Goal: Information Seeking & Learning: Learn about a topic

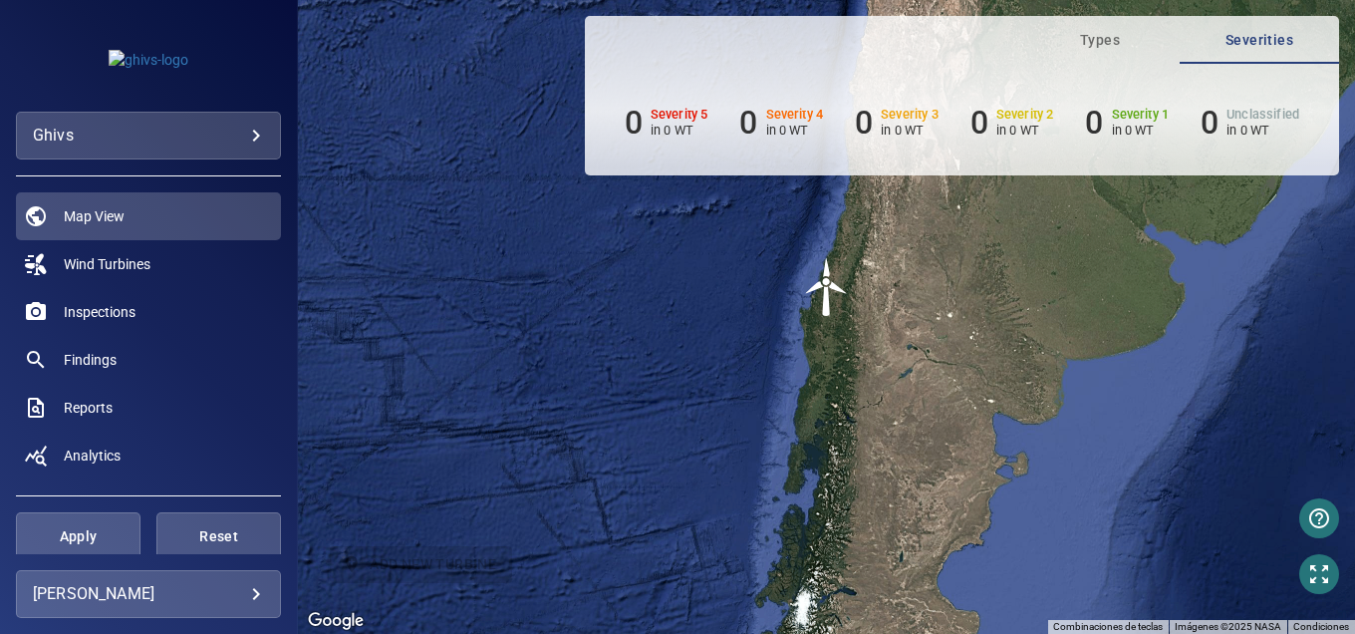
scroll to position [11, 0]
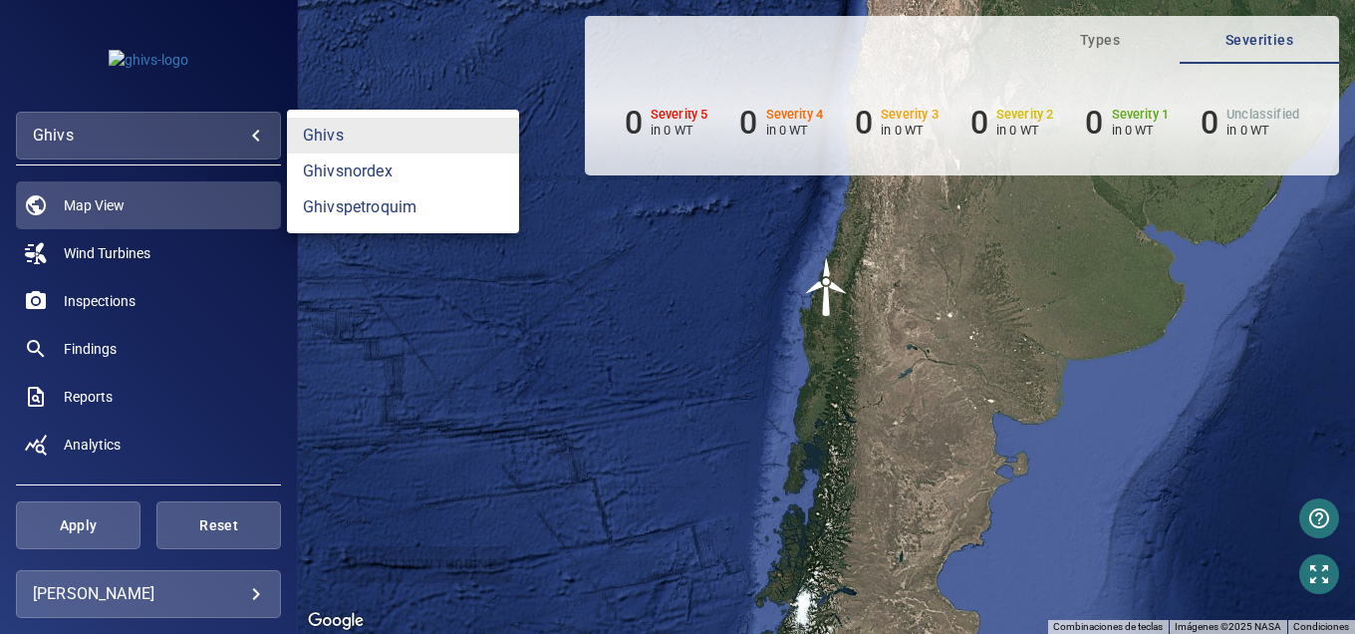
click at [211, 140] on body "**********" at bounding box center [677, 317] width 1355 height 634
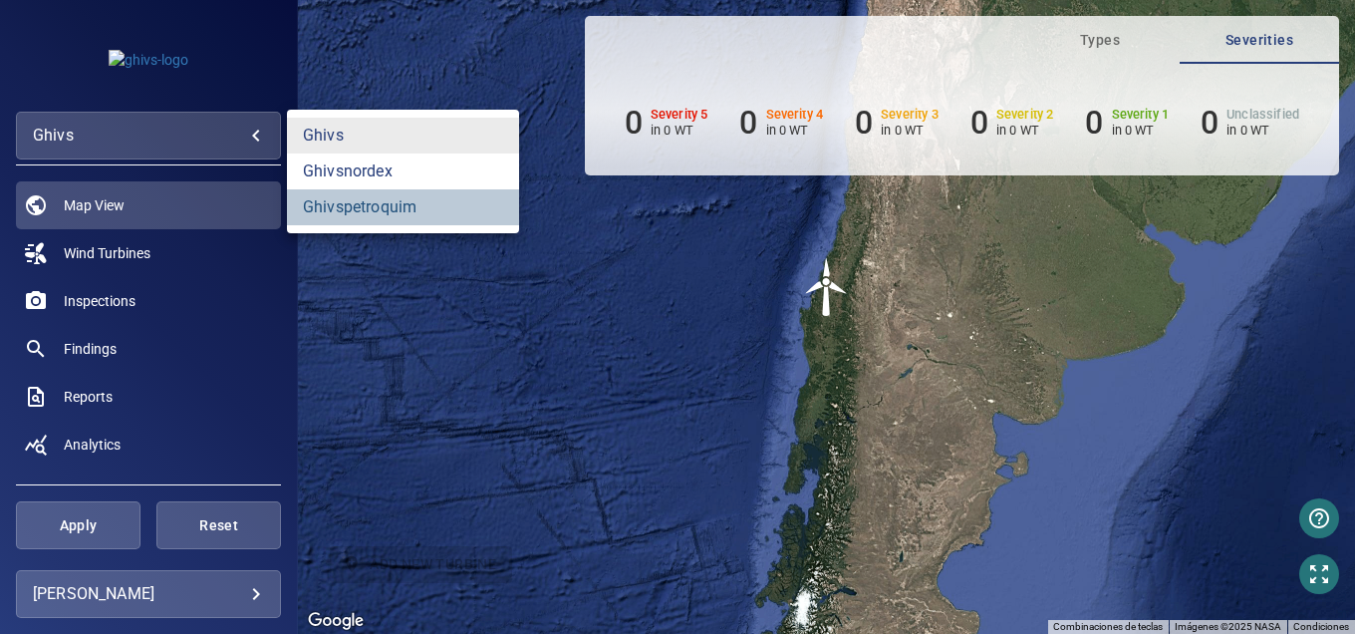
click at [349, 212] on link "ghivspetroquim" at bounding box center [403, 207] width 232 height 36
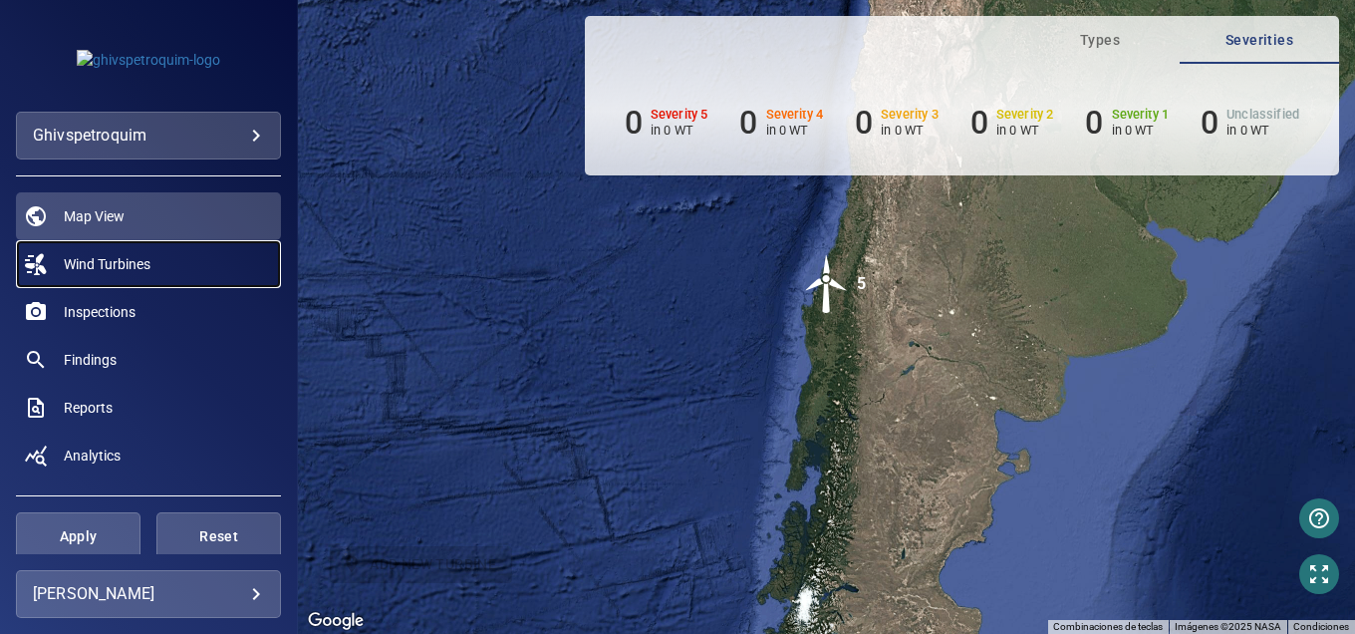
click at [145, 261] on span "Wind Turbines" at bounding box center [107, 264] width 87 height 20
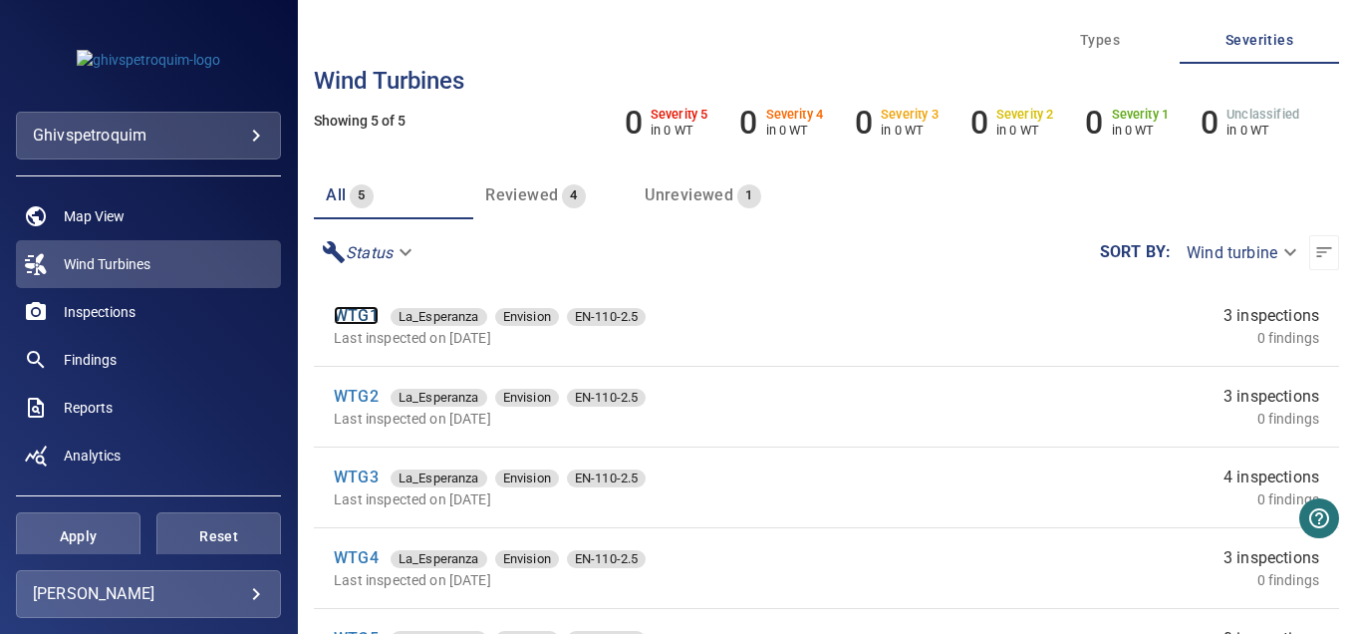
click at [361, 314] on link "WTG1" at bounding box center [356, 315] width 45 height 19
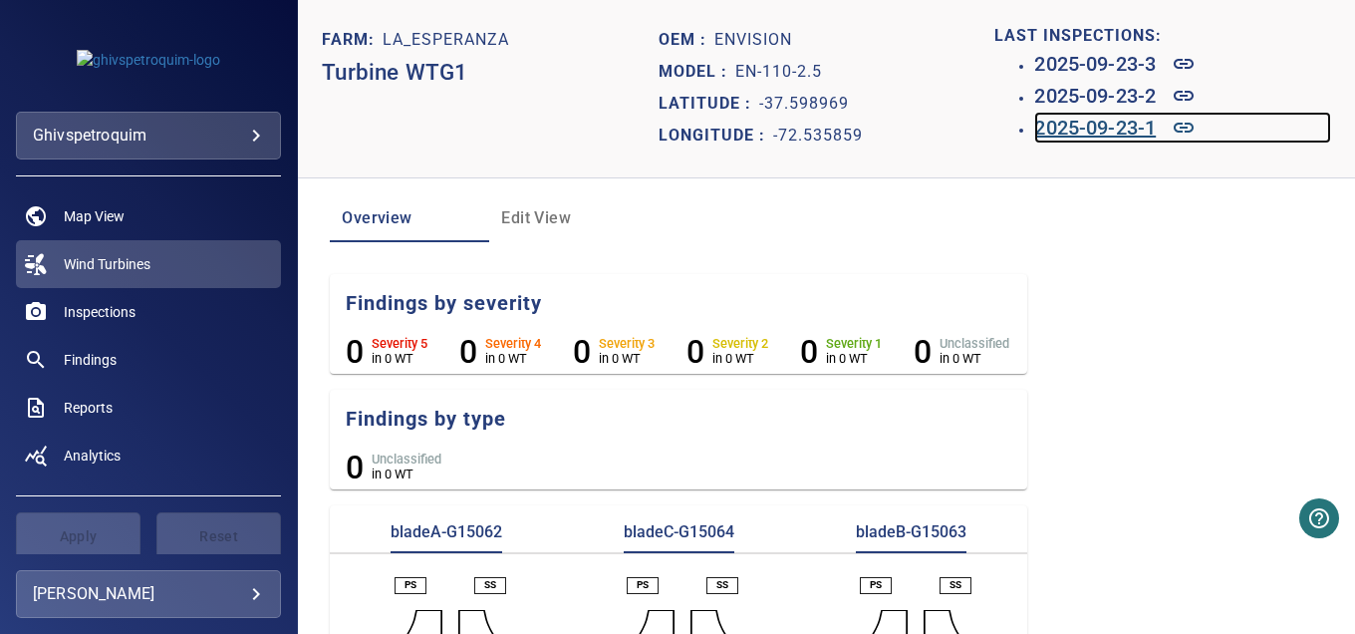
click at [1113, 131] on h6 "2025-09-23-1" at bounding box center [1096, 128] width 122 height 32
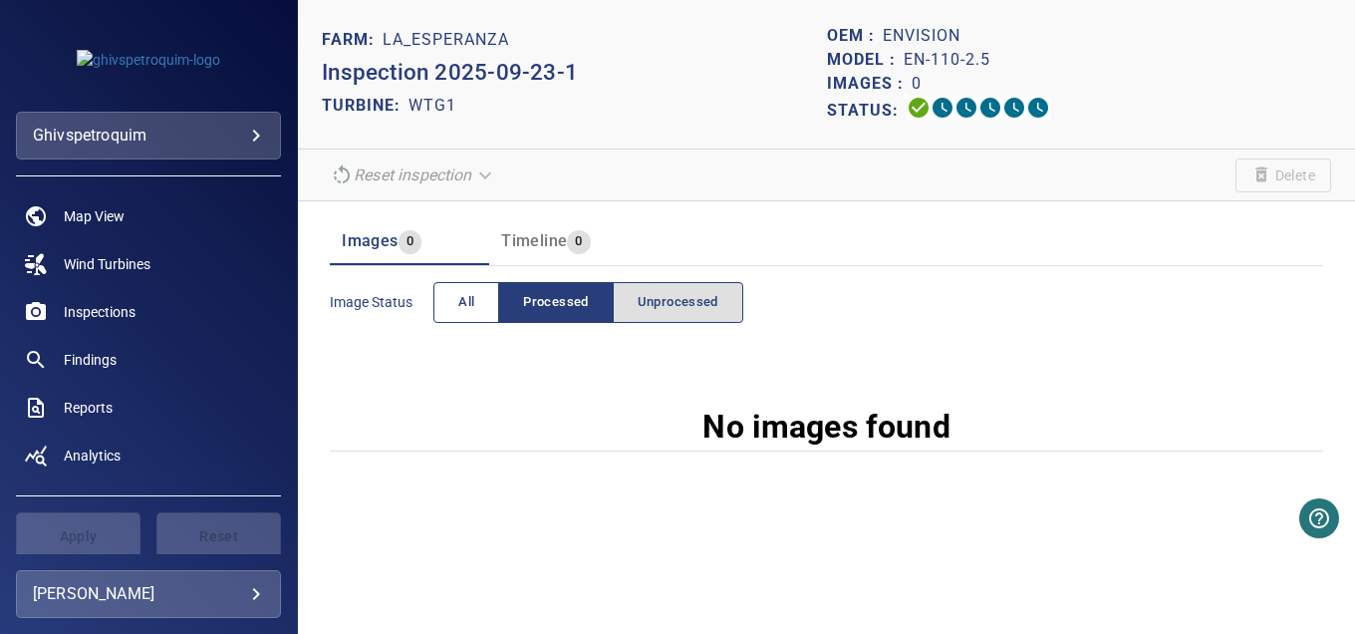
click at [460, 295] on span "All" at bounding box center [466, 302] width 16 height 23
click at [539, 299] on span "Processed" at bounding box center [555, 302] width 65 height 23
click at [647, 299] on span "Unprocessed" at bounding box center [678, 302] width 81 height 23
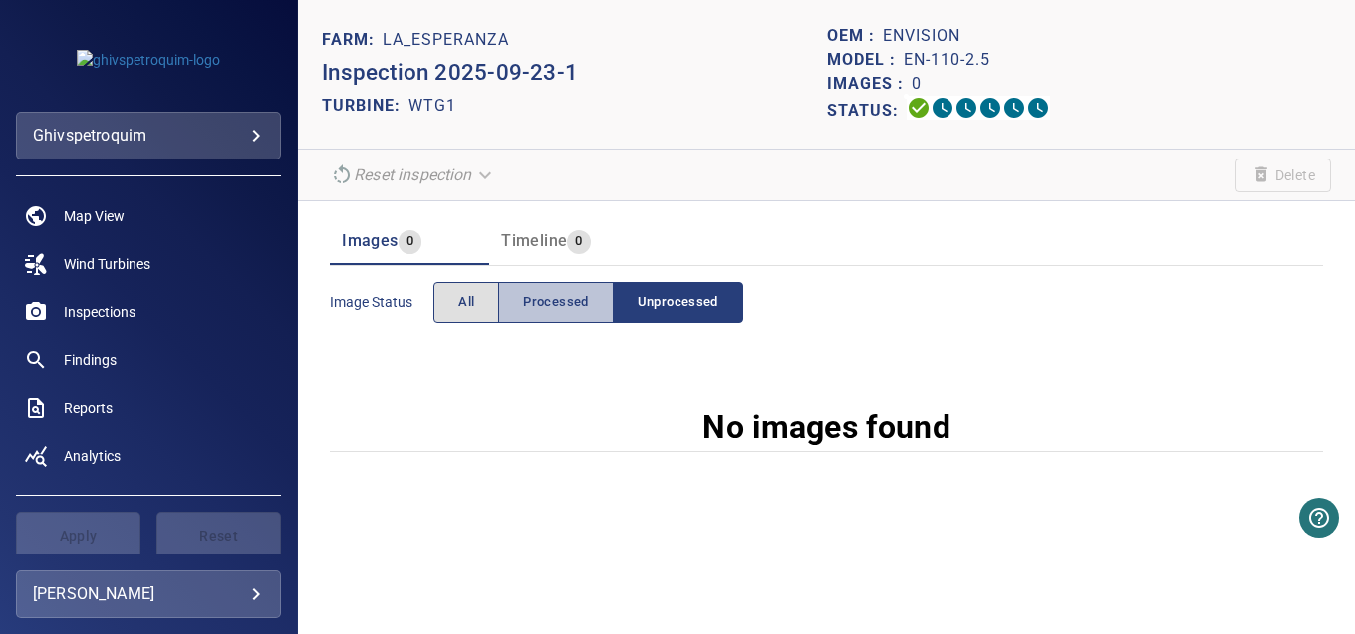
click at [562, 302] on span "Processed" at bounding box center [555, 302] width 65 height 23
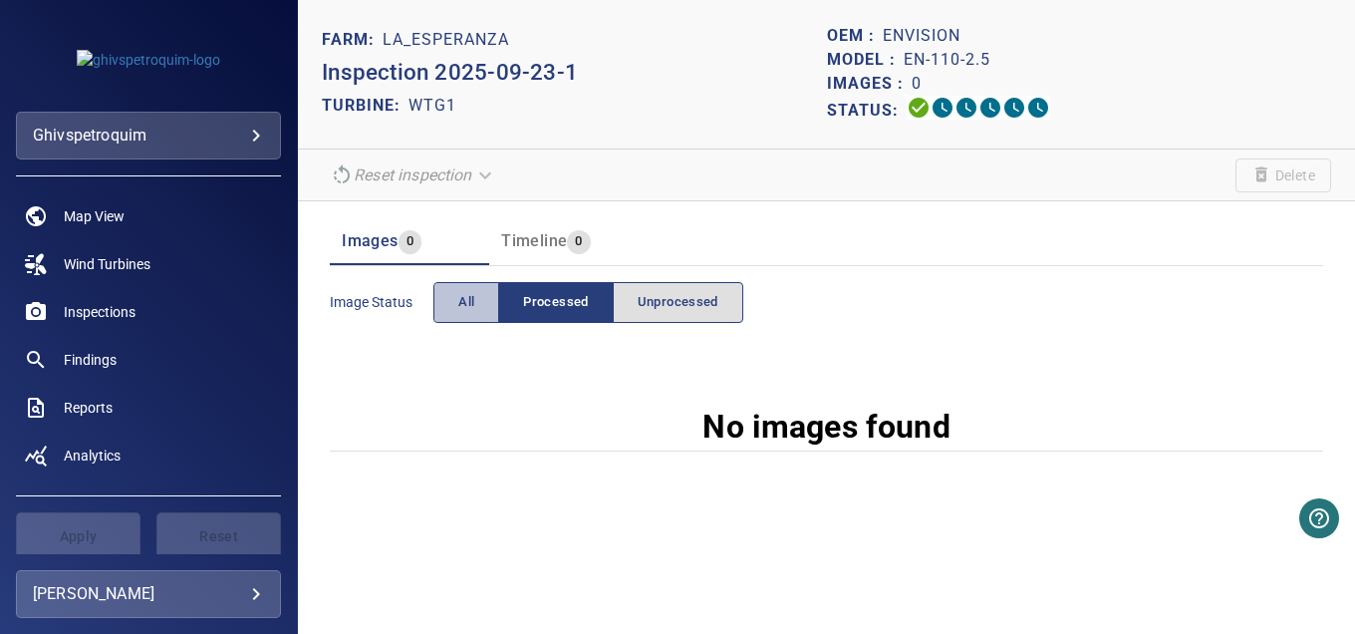
click at [475, 299] on button "All" at bounding box center [467, 302] width 66 height 41
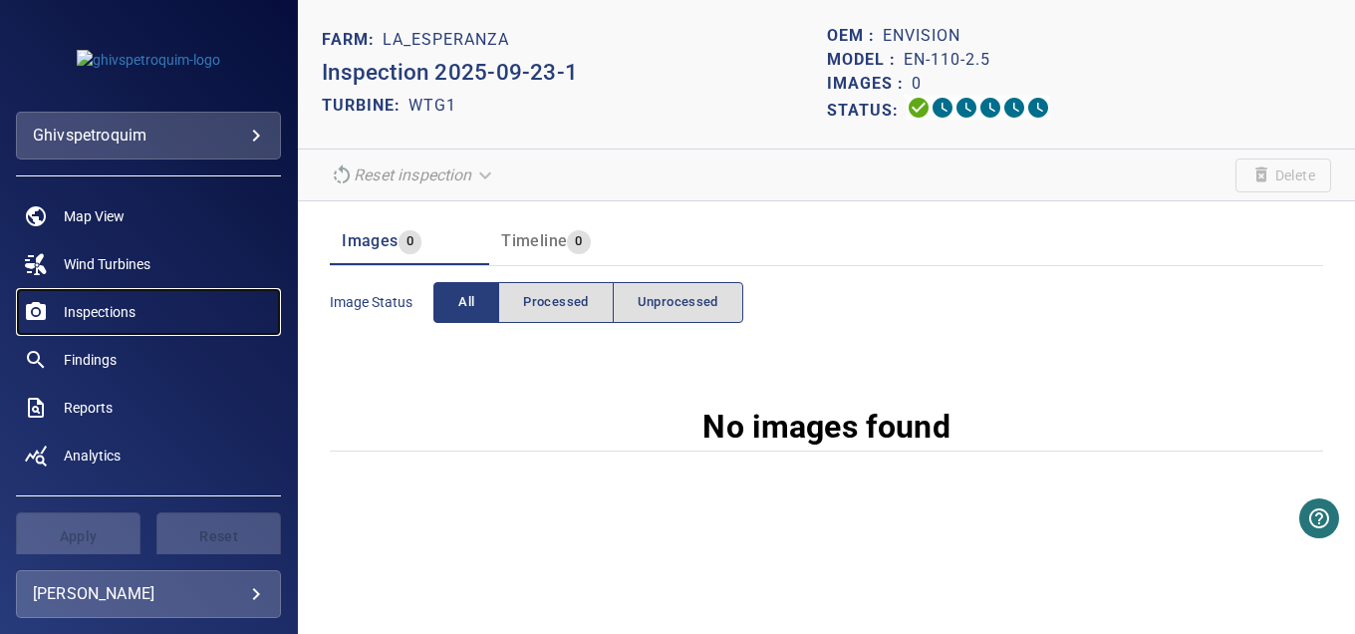
click at [84, 318] on span "Inspections" at bounding box center [100, 312] width 72 height 20
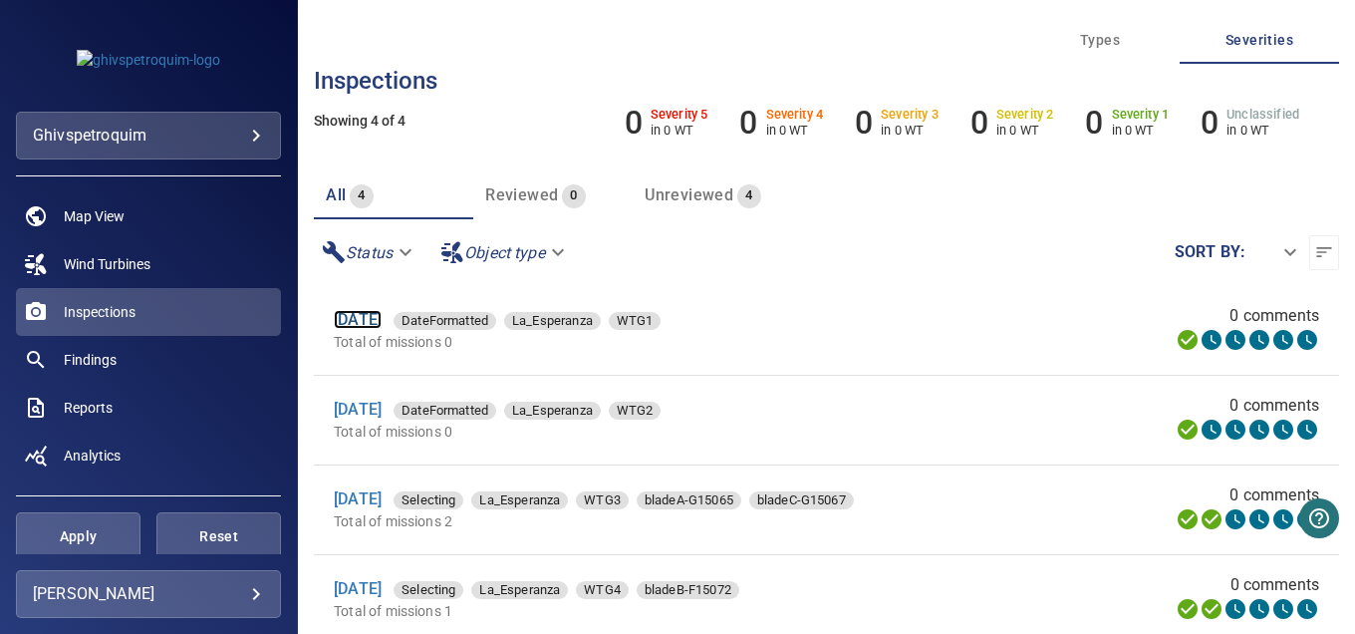
click at [365, 316] on link "[DATE]" at bounding box center [358, 319] width 48 height 19
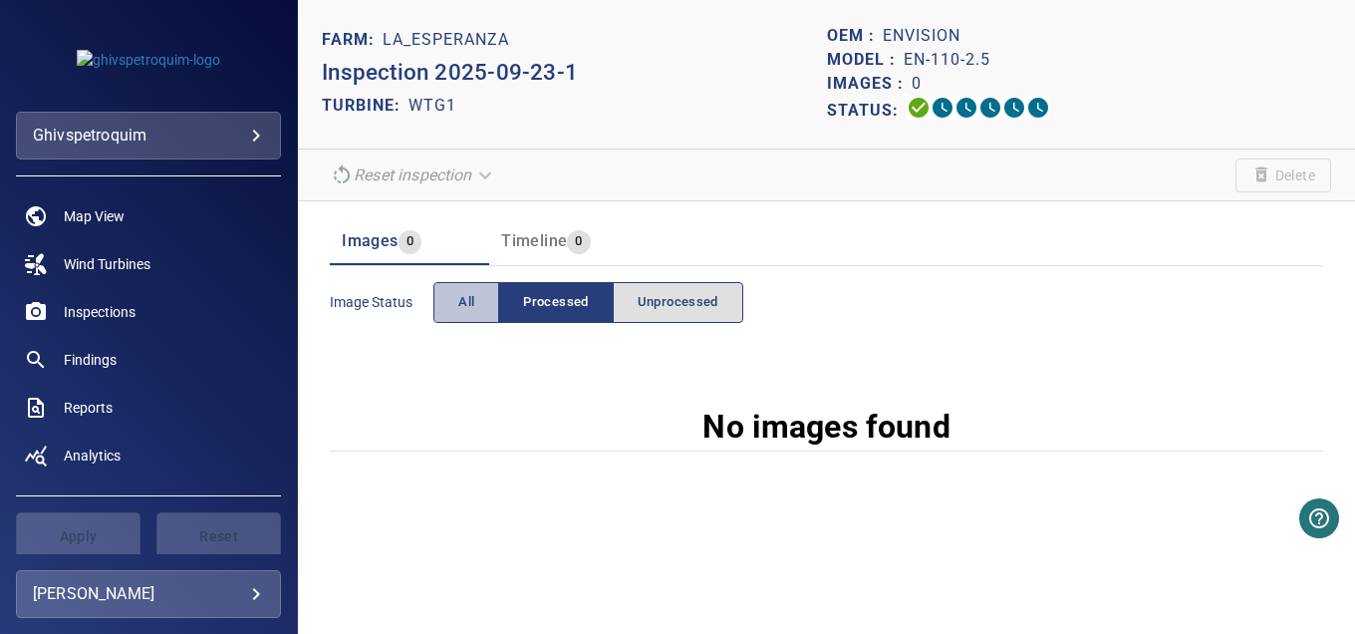
click at [470, 302] on span "All" at bounding box center [466, 302] width 16 height 23
click at [550, 298] on span "Processed" at bounding box center [555, 302] width 65 height 23
click at [647, 302] on span "Unprocessed" at bounding box center [678, 302] width 81 height 23
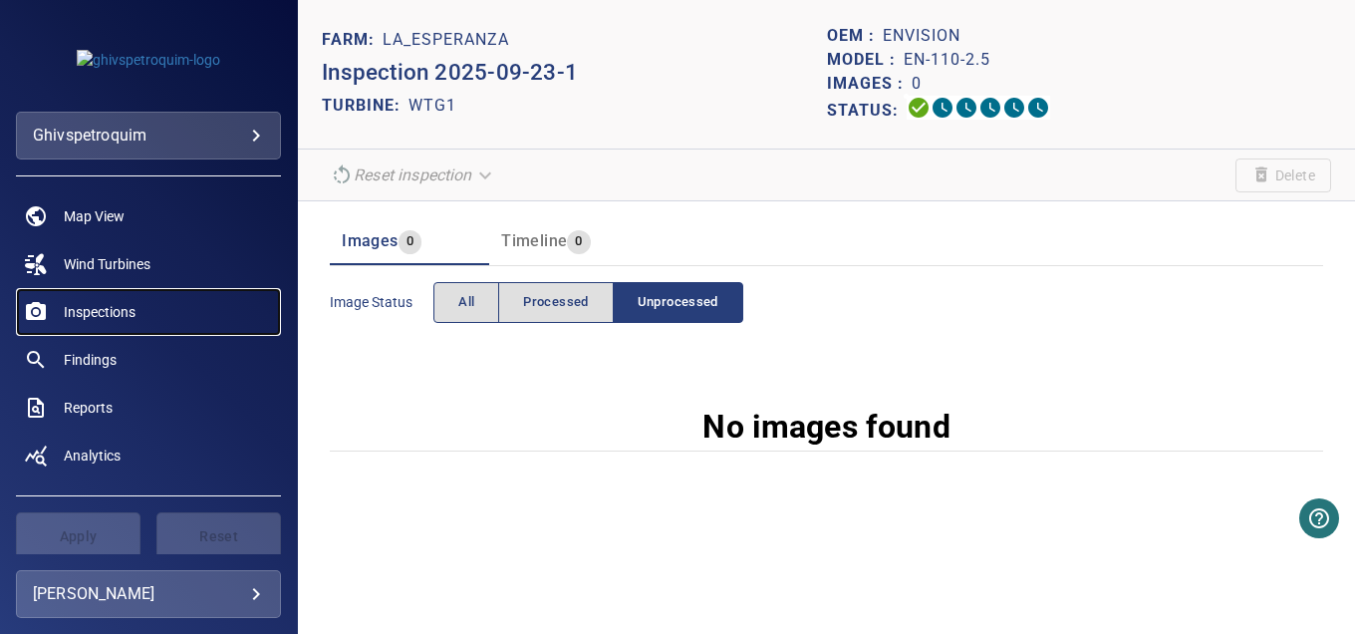
click at [74, 311] on span "Inspections" at bounding box center [100, 312] width 72 height 20
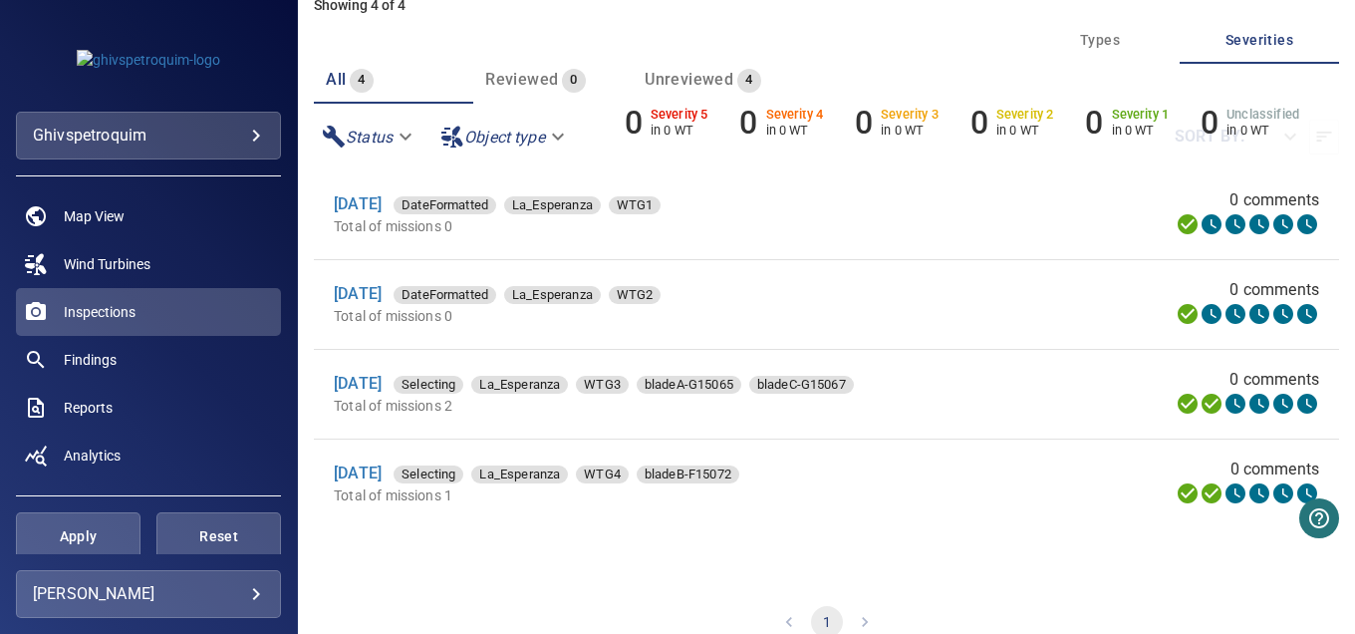
scroll to position [133, 0]
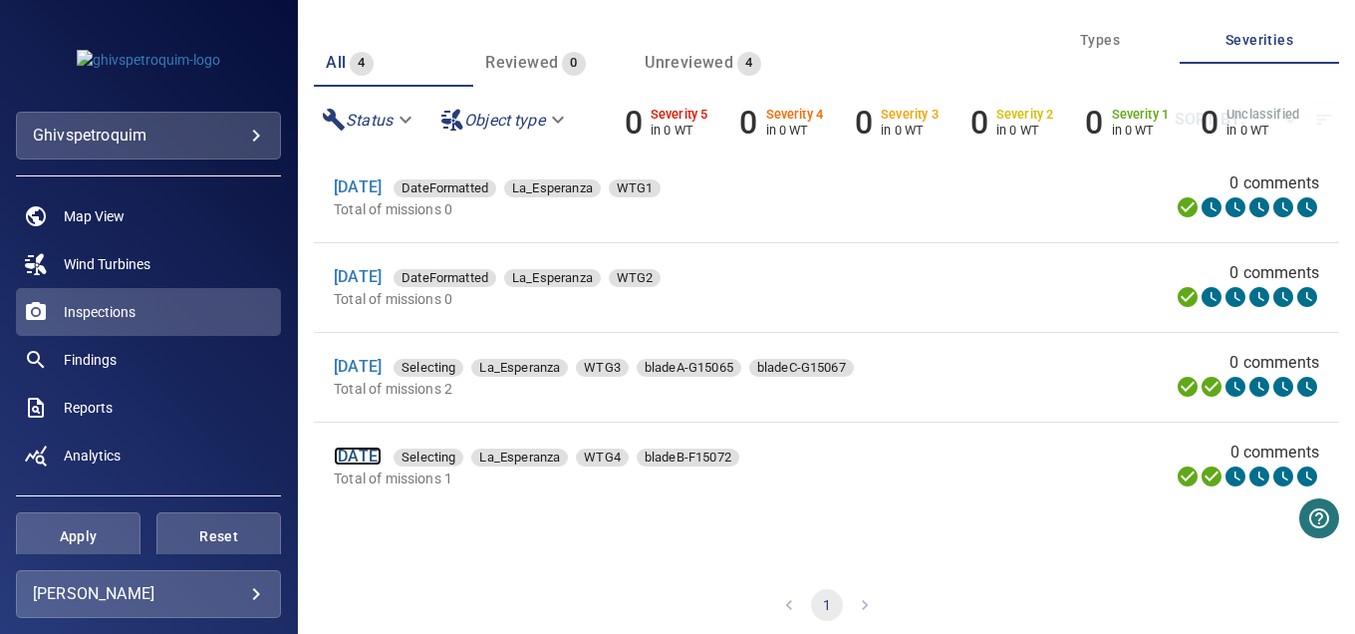
click at [381, 456] on link "[DATE]" at bounding box center [358, 456] width 48 height 19
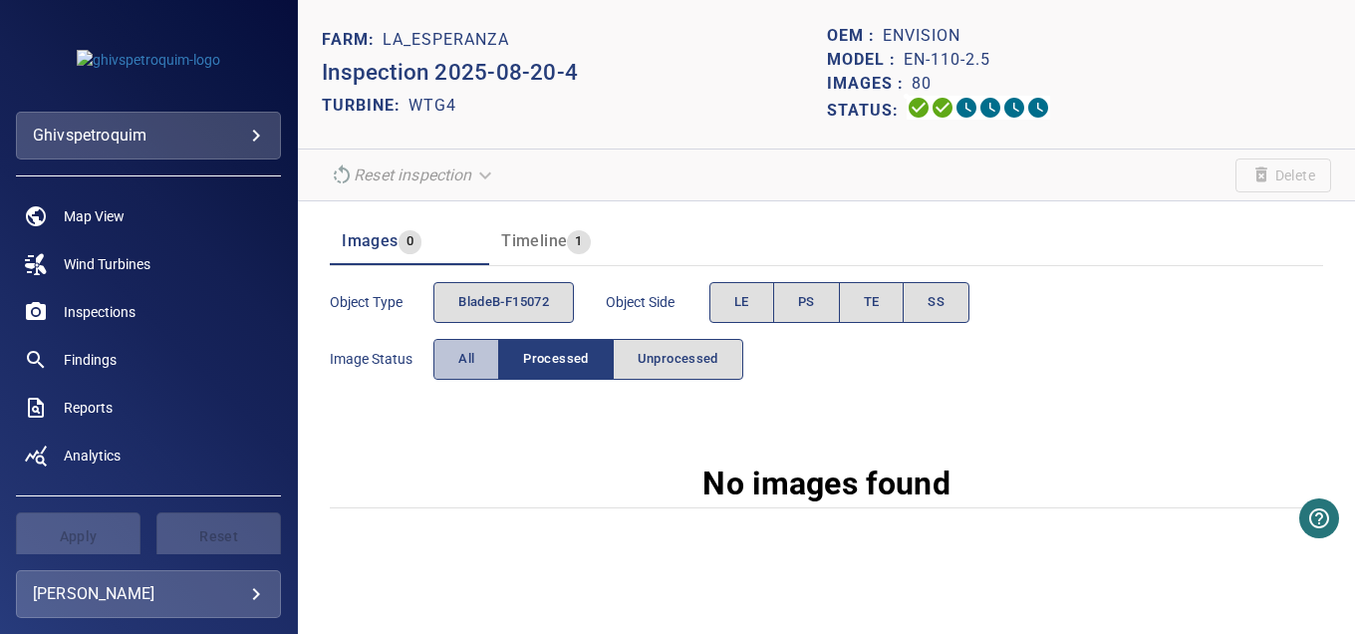
click at [456, 362] on button "All" at bounding box center [467, 359] width 66 height 41
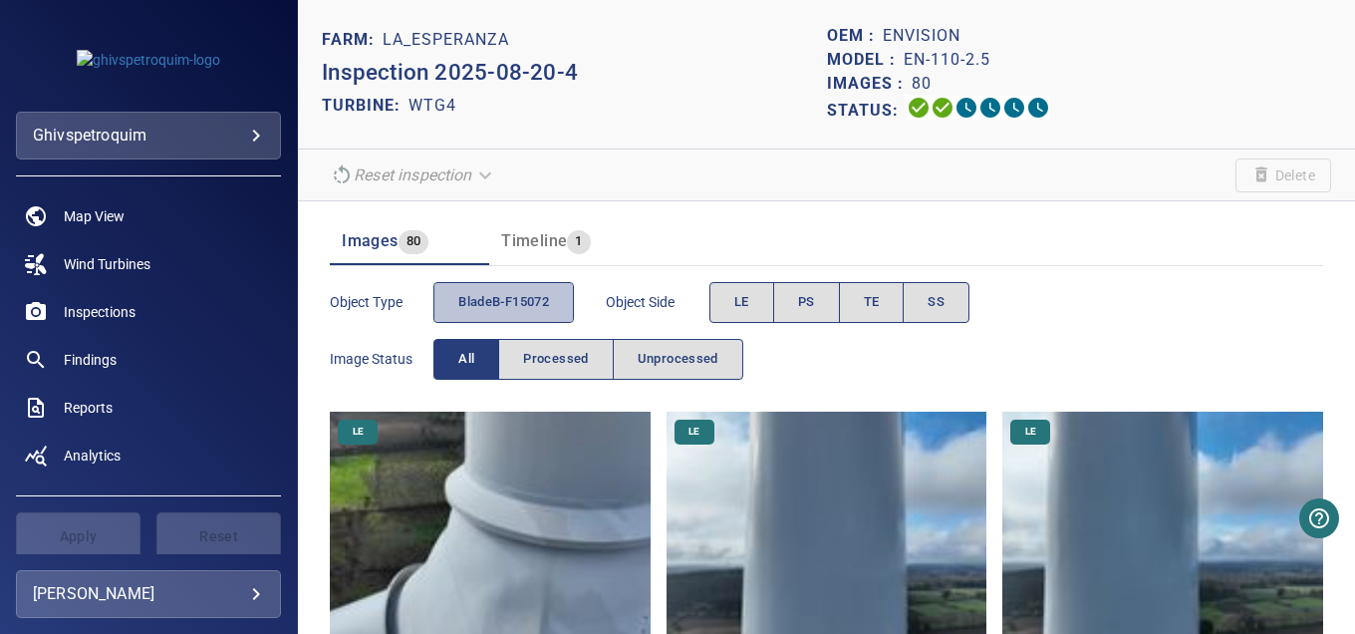
click at [502, 303] on span "bladeB-F15072" at bounding box center [503, 302] width 91 height 23
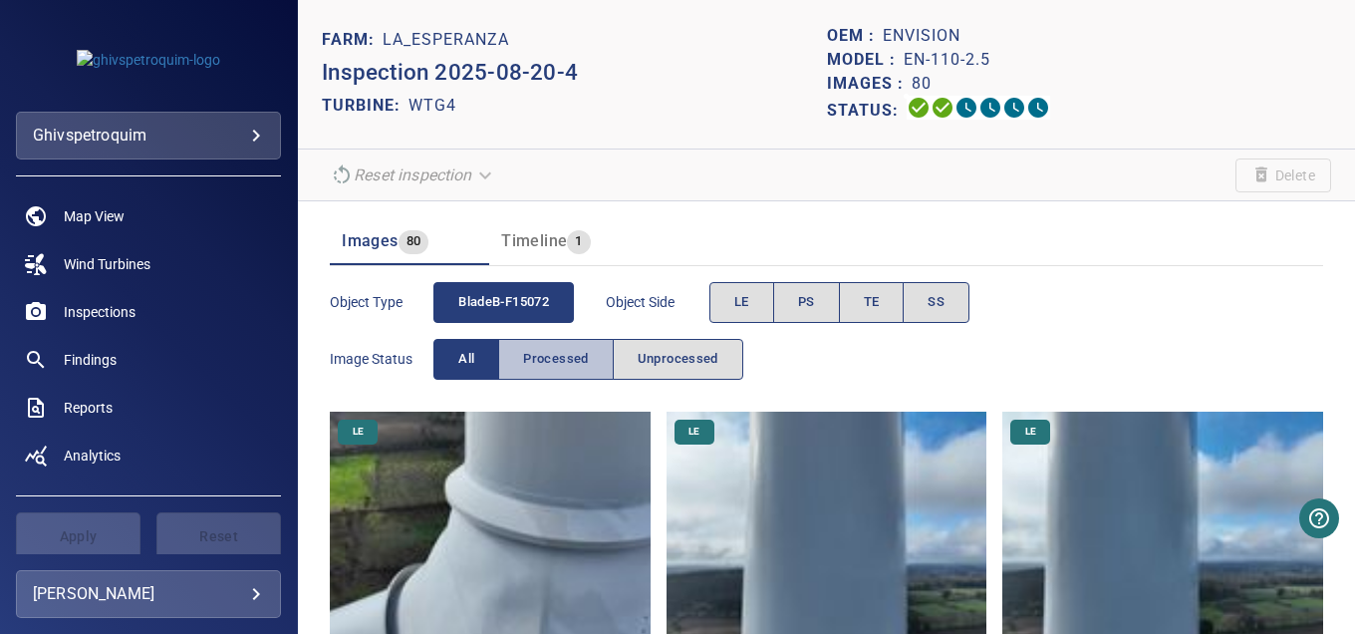
click at [540, 360] on span "Processed" at bounding box center [555, 359] width 65 height 23
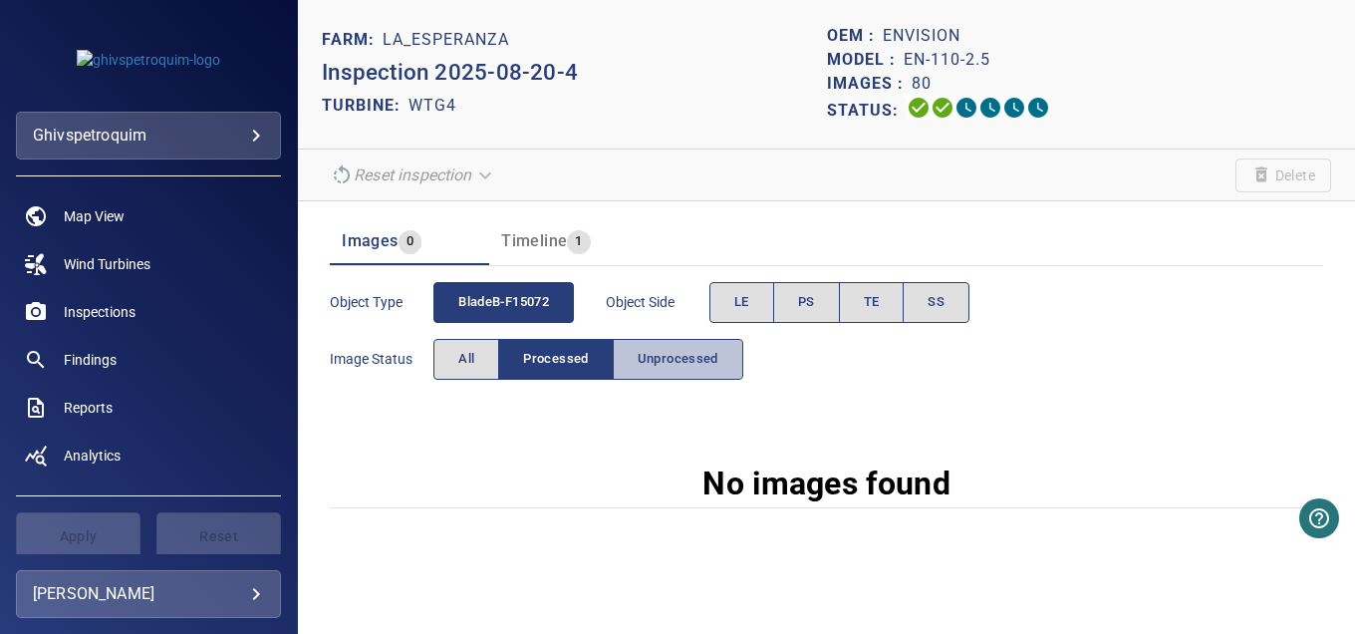
click at [639, 366] on span "Unprocessed" at bounding box center [678, 359] width 81 height 23
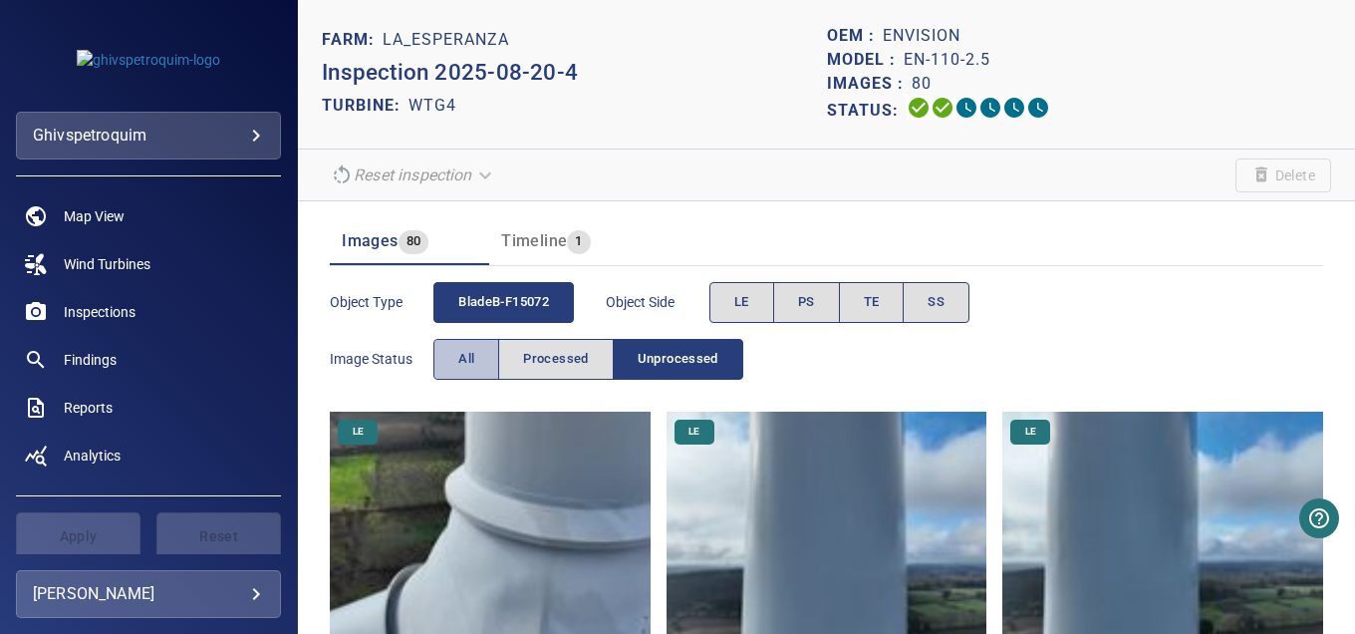
click at [468, 355] on span "All" at bounding box center [466, 359] width 16 height 23
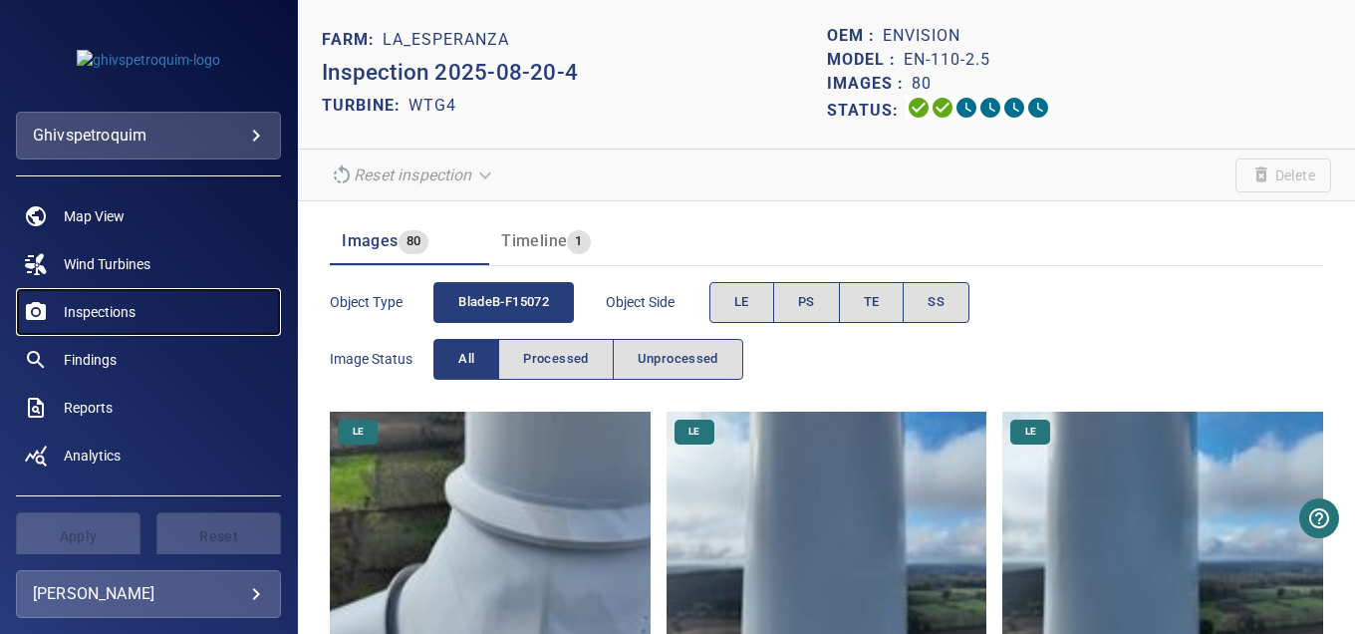
click at [110, 316] on span "Inspections" at bounding box center [100, 312] width 72 height 20
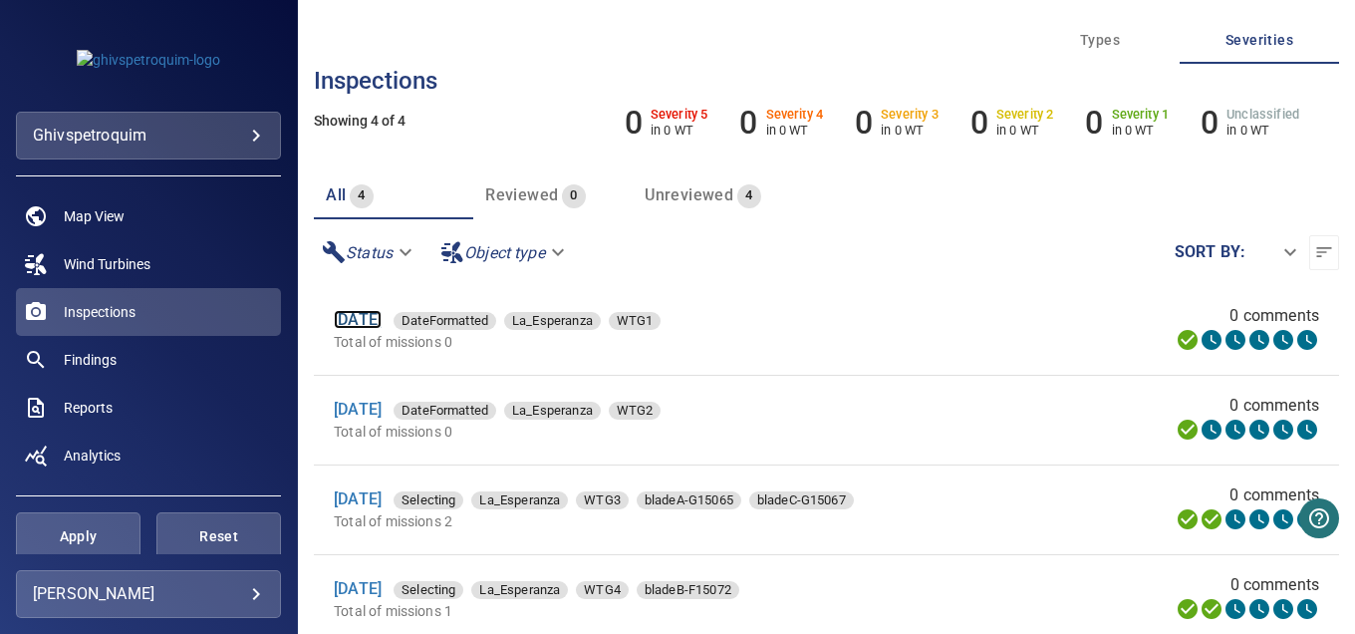
click at [369, 324] on link "[DATE]" at bounding box center [358, 319] width 48 height 19
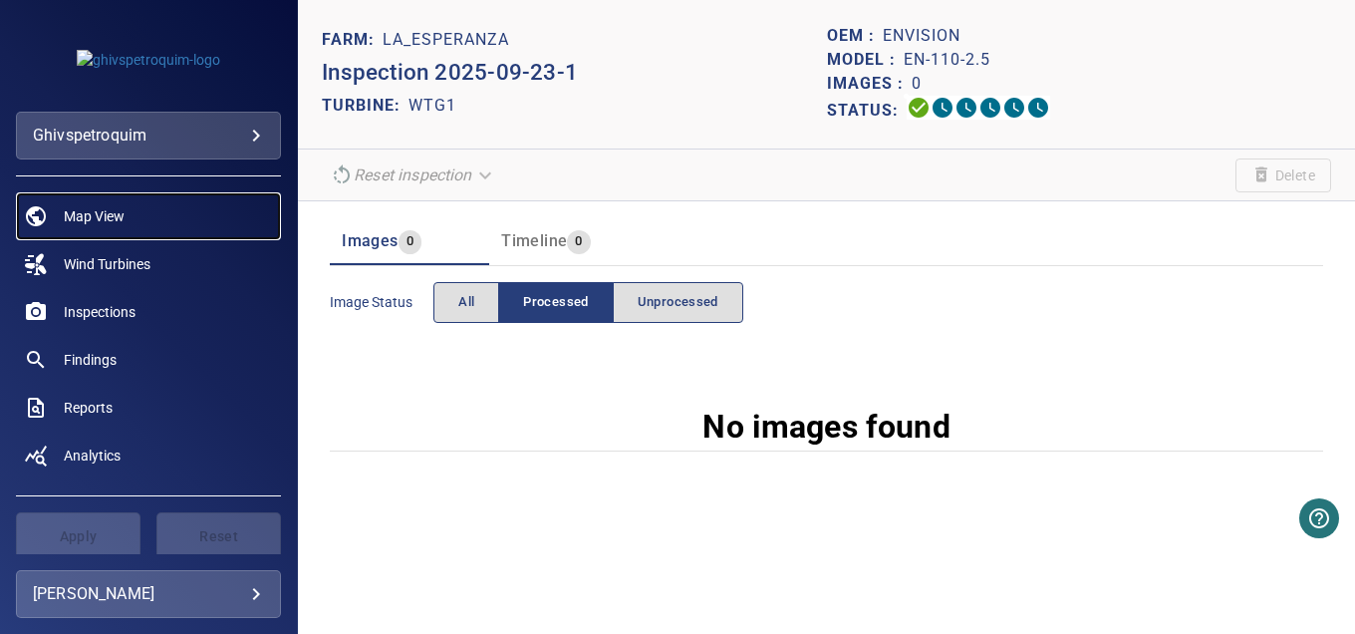
click at [94, 219] on span "Map View" at bounding box center [94, 216] width 61 height 20
